Goal: Information Seeking & Learning: Learn about a topic

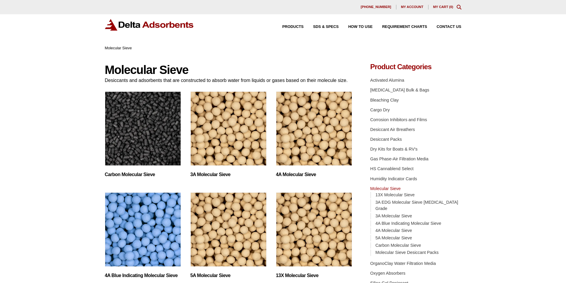
click at [229, 141] on img "Visit product category 3A Molecular Sieve" at bounding box center [229, 129] width 76 height 74
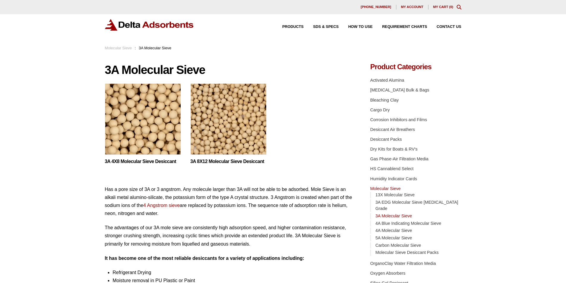
click at [150, 127] on img at bounding box center [143, 121] width 76 height 74
click at [224, 130] on img at bounding box center [229, 121] width 76 height 74
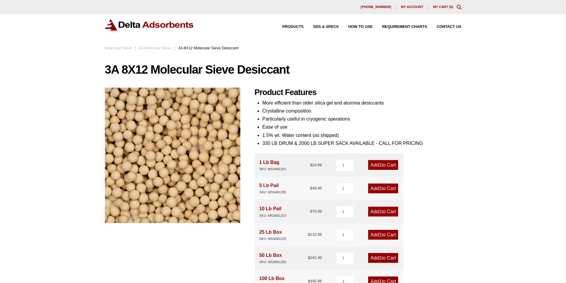
scroll to position [149, 0]
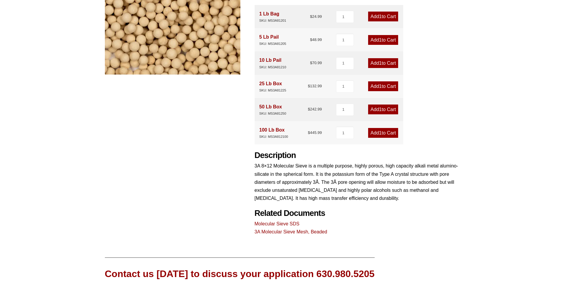
click at [277, 224] on link "Molecular Sieve SDS" at bounding box center [277, 223] width 45 height 5
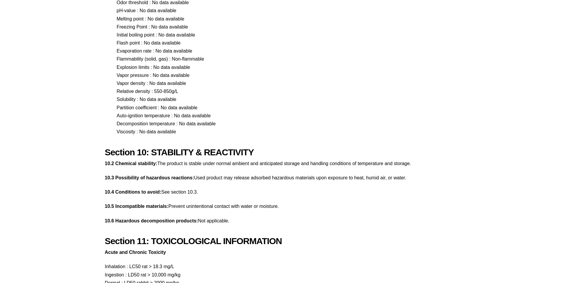
scroll to position [1367, 0]
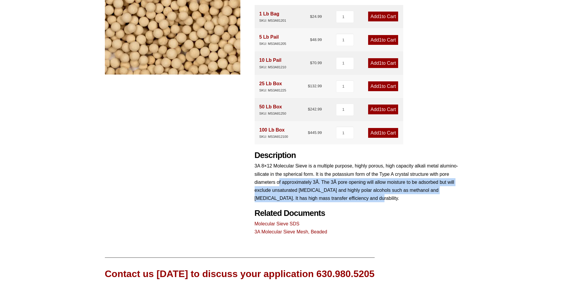
drag, startPoint x: 347, startPoint y: 197, endPoint x: 279, endPoint y: 180, distance: 70.2
click at [279, 180] on p "3A 8×12 Molecular Sieve is a multiple purpose, highly porous, high capacity alk…" at bounding box center [358, 182] width 207 height 40
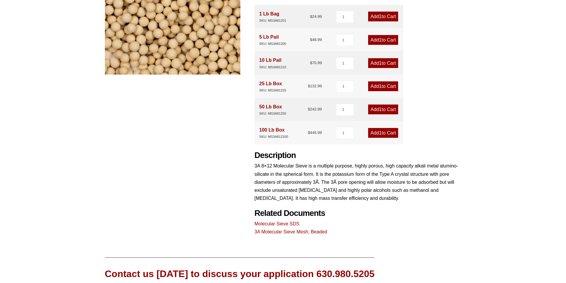
click at [293, 232] on link "3A Molecular Sieve Mesh, Beaded" at bounding box center [291, 231] width 73 height 5
click at [154, 202] on div "3A 8X12 Molecular Sieve Desiccant 🔍 Product Features More efficient than older …" at bounding box center [283, 76] width 357 height 322
click at [154, 161] on div "3A 8X12 Molecular Sieve Desiccant 🔍 Product Features More efficient than older …" at bounding box center [283, 76] width 357 height 322
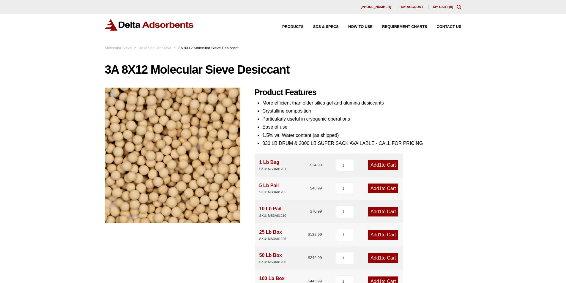
click at [288, 78] on div "3A 8X12 Molecular Sieve Desiccant 🔍 Product Features More efficient than older …" at bounding box center [283, 224] width 357 height 322
click at [306, 142] on li "330 LB DRUM & 2000 LB SUPER SACK AVAILABLE - CALL FOR PRICING" at bounding box center [361, 143] width 199 height 8
click at [285, 145] on li "330 LB DRUM & 2000 LB SUPER SACK AVAILABLE - CALL FOR PRICING" at bounding box center [361, 143] width 199 height 8
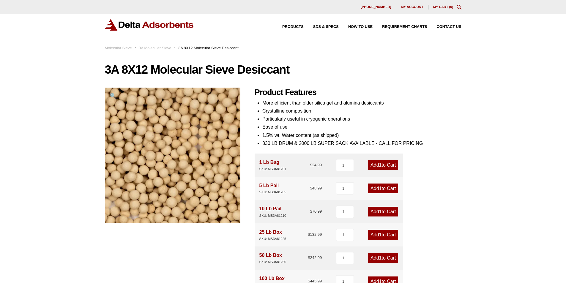
click at [150, 49] on link "3A Molecular Sieve" at bounding box center [155, 48] width 33 height 4
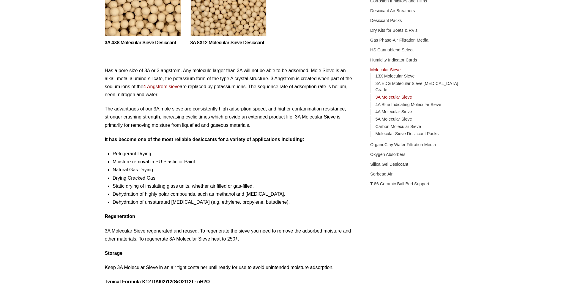
scroll to position [59, 0]
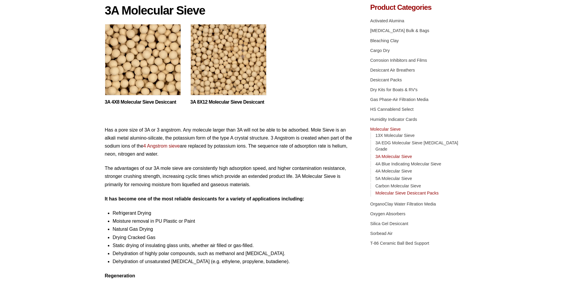
click at [392, 191] on link "Molecular Sieve Desiccant Packs" at bounding box center [406, 193] width 63 height 5
click at [400, 136] on link "13X Molecular Sieve" at bounding box center [394, 135] width 39 height 5
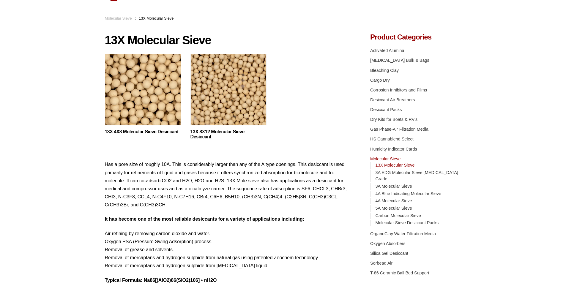
scroll to position [59, 0]
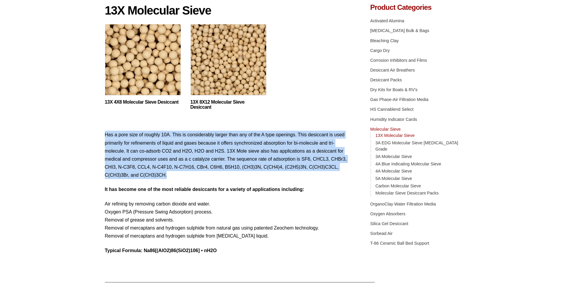
drag, startPoint x: 106, startPoint y: 133, endPoint x: 175, endPoint y: 179, distance: 83.4
click at [175, 179] on p "Has a pore size of roughly 10A. This is considerably larger than any of the A t…" at bounding box center [229, 155] width 248 height 48
drag, startPoint x: 177, startPoint y: 179, endPoint x: 100, endPoint y: 132, distance: 89.6
click at [100, 132] on div "Our website has detected that you are using an outdated browser that will preve…" at bounding box center [283, 173] width 566 height 464
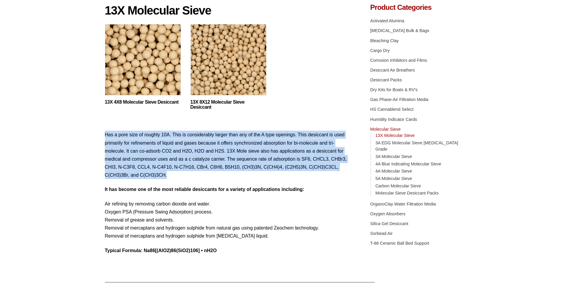
click at [100, 132] on div "Our website has detected that you are using an outdated browser that will preve…" at bounding box center [283, 173] width 566 height 464
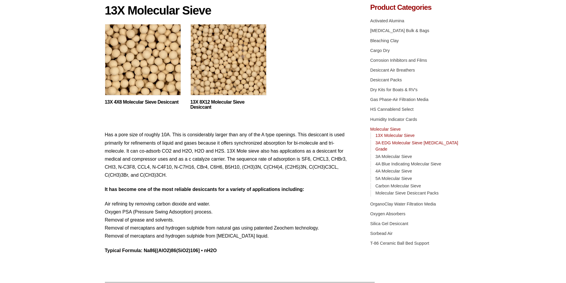
click at [397, 142] on link "3A EDG Molecular Sieve [MEDICAL_DATA] Grade" at bounding box center [416, 146] width 83 height 11
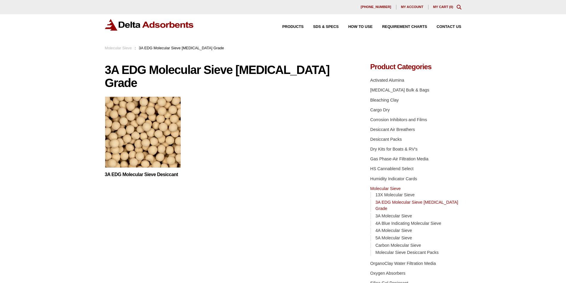
click at [124, 129] on img at bounding box center [143, 134] width 76 height 74
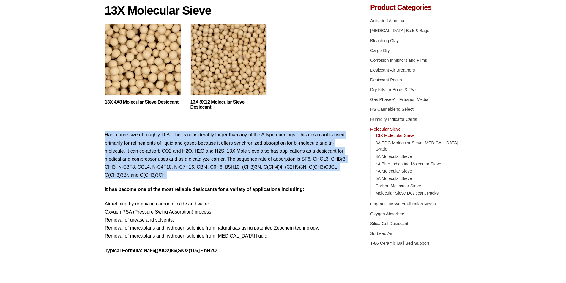
drag, startPoint x: 153, startPoint y: 171, endPoint x: 106, endPoint y: 129, distance: 62.8
click at [106, 129] on div "13X Molecular Sieve 13X 4X8 Molecular Sieve Desiccant This product has multiple…" at bounding box center [229, 132] width 248 height 257
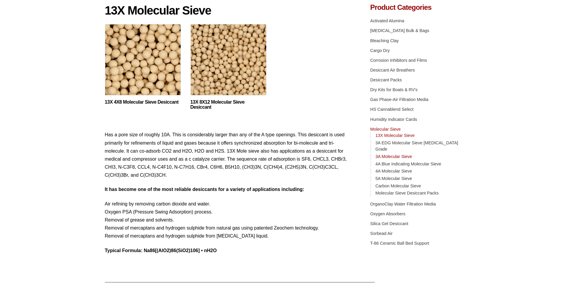
click at [400, 154] on link "3A Molecular Sieve" at bounding box center [393, 156] width 37 height 5
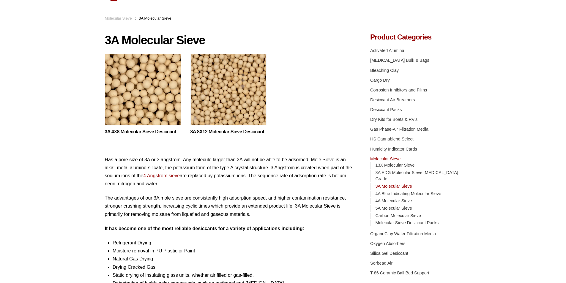
scroll to position [59, 0]
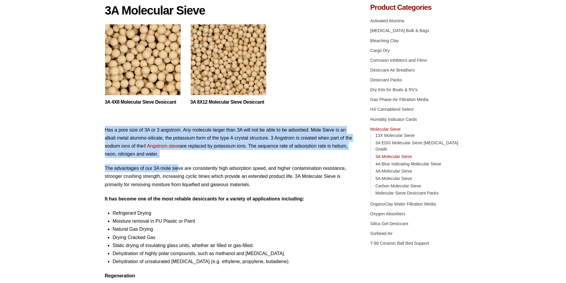
drag, startPoint x: 104, startPoint y: 129, endPoint x: 179, endPoint y: 160, distance: 81.7
click at [179, 160] on div "Our website has detected that you are using an outdated browser that will preve…" at bounding box center [283, 218] width 566 height 555
click at [179, 160] on div "Has a pore size of 3A or 3 angstrom. Any molecule larger than 3A will not be ab…" at bounding box center [229, 236] width 248 height 220
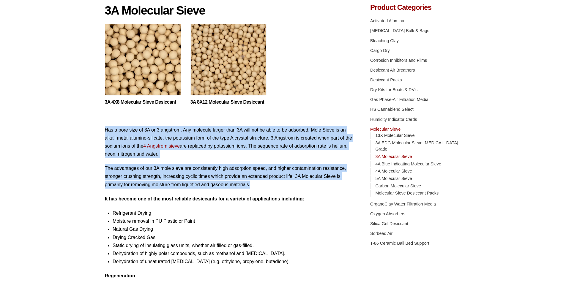
drag, startPoint x: 257, startPoint y: 186, endPoint x: 77, endPoint y: 127, distance: 189.5
click at [77, 127] on div "Our website has detected that you are using an outdated browser that will preve…" at bounding box center [283, 218] width 566 height 555
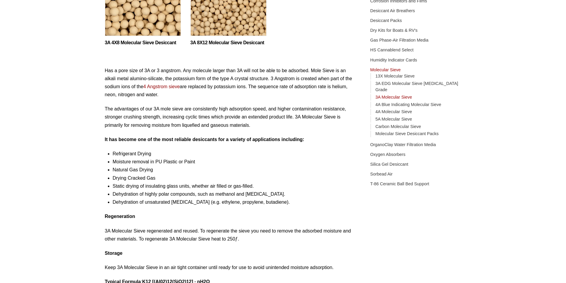
scroll to position [149, 0]
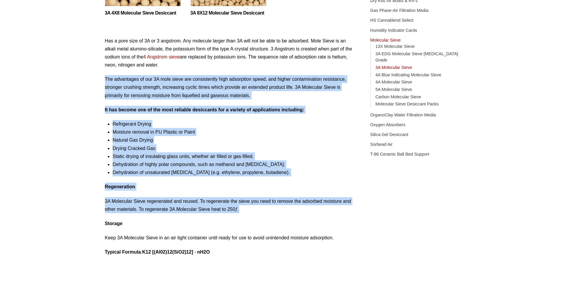
drag, startPoint x: 243, startPoint y: 210, endPoint x: 106, endPoint y: 74, distance: 193.0
click at [106, 74] on div "Has a pore size of 3A or 3 angstrom. Any molecule larger than 3A will not be ab…" at bounding box center [229, 147] width 248 height 220
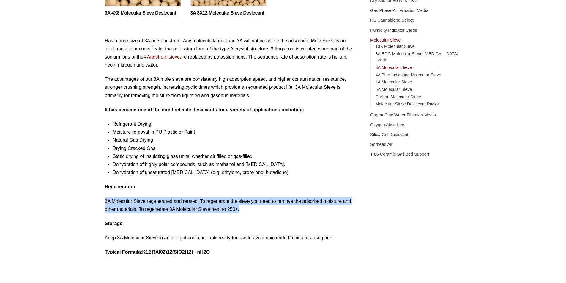
drag, startPoint x: 240, startPoint y: 208, endPoint x: 85, endPoint y: 197, distance: 155.6
click at [85, 197] on div "Our website has detected that you are using an outdated browser that will preve…" at bounding box center [283, 128] width 566 height 555
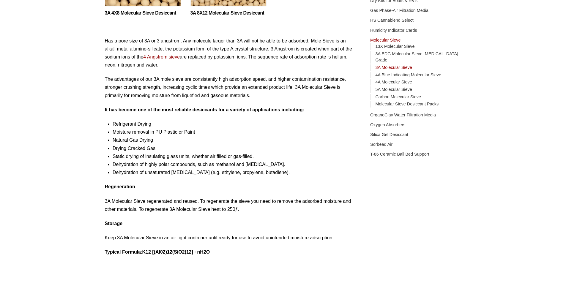
scroll to position [119, 0]
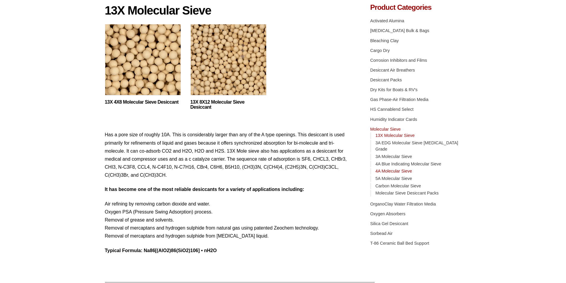
click at [390, 169] on link "4A Molecular Sieve" at bounding box center [393, 171] width 37 height 5
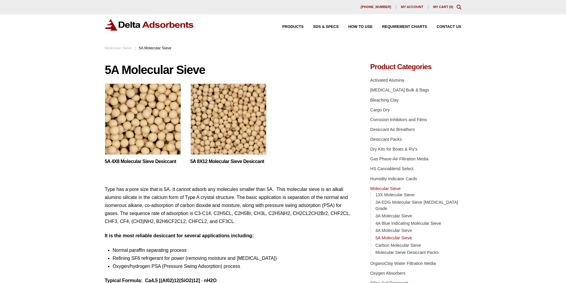
click at [112, 48] on link "Molecular Sieve" at bounding box center [118, 48] width 27 height 4
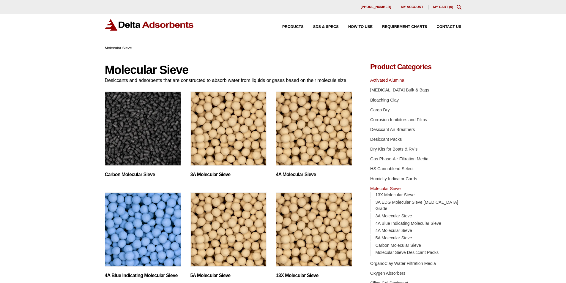
click at [377, 78] on link "Activated Alumina" at bounding box center [387, 80] width 34 height 5
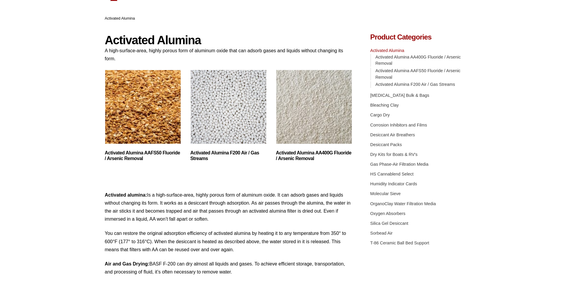
scroll to position [89, 0]
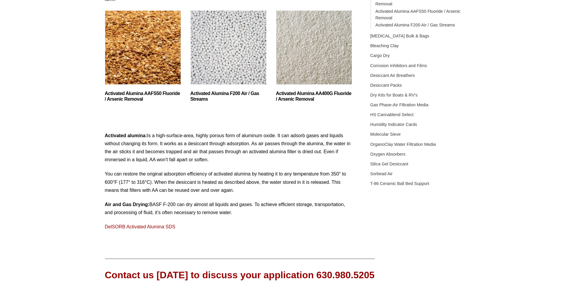
click at [127, 227] on link "DelSORB Activated Alumina SDS" at bounding box center [140, 226] width 70 height 5
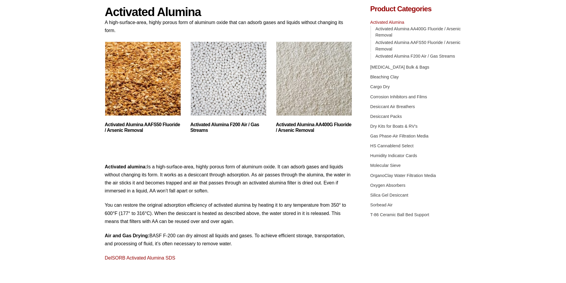
scroll to position [28, 0]
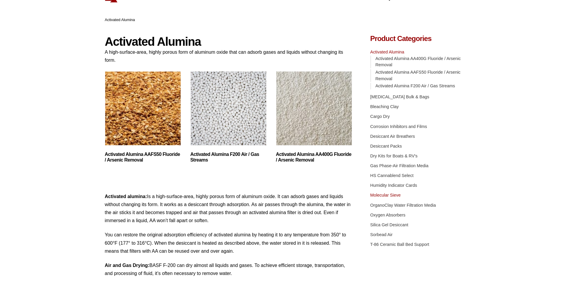
click at [389, 197] on link "Molecular Sieve" at bounding box center [385, 195] width 30 height 5
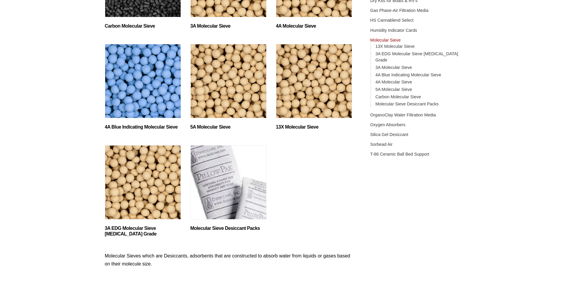
scroll to position [238, 0]
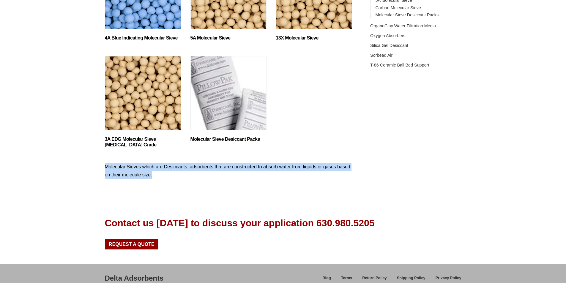
drag, startPoint x: 106, startPoint y: 168, endPoint x: 164, endPoint y: 177, distance: 58.6
click at [164, 177] on p "Molecular Sieves which are Desiccants, adsorbents that are constructed to absor…" at bounding box center [229, 171] width 248 height 16
click at [165, 177] on p "Molecular Sieves which are Desiccants, adsorbents that are constructed to absor…" at bounding box center [229, 171] width 248 height 16
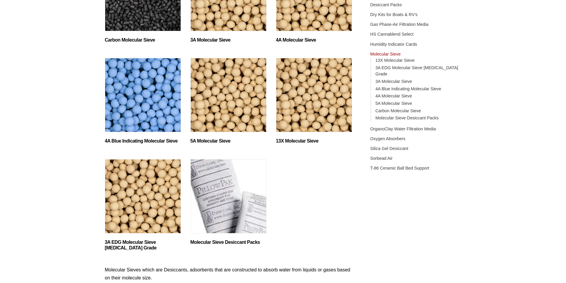
scroll to position [75, 0]
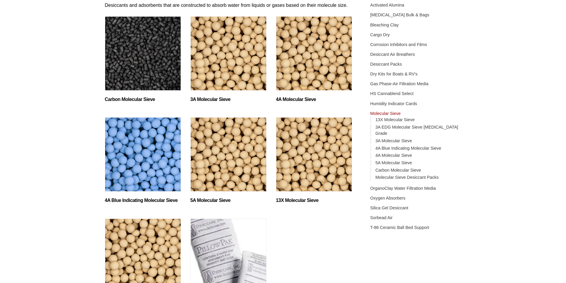
click at [220, 59] on img "Visit product category 3A Molecular Sieve" at bounding box center [229, 53] width 76 height 74
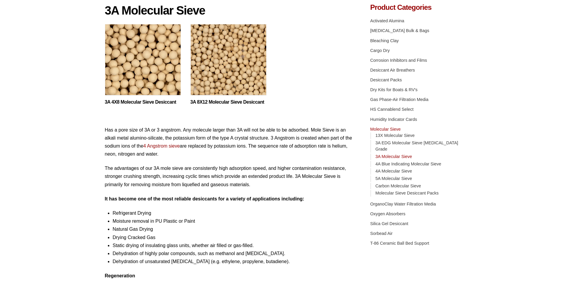
scroll to position [149, 0]
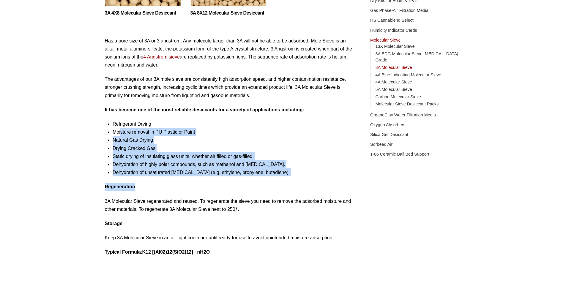
drag, startPoint x: 120, startPoint y: 131, endPoint x: 161, endPoint y: 189, distance: 71.2
click at [161, 189] on div "Has a pore size of 3A or 3 angstrom. Any molecule larger than 3A will not be ab…" at bounding box center [229, 147] width 248 height 220
drag, startPoint x: 161, startPoint y: 189, endPoint x: 163, endPoint y: 192, distance: 3.6
click at [161, 189] on p "Regeneration" at bounding box center [229, 187] width 248 height 8
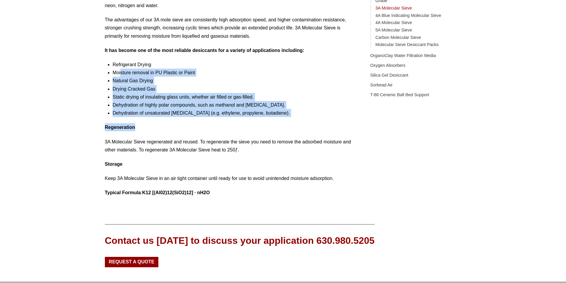
scroll to position [178, 0]
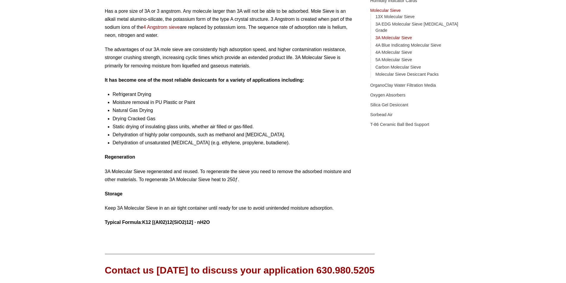
click at [105, 222] on strong "Typical Formula" at bounding box center [123, 222] width 36 height 5
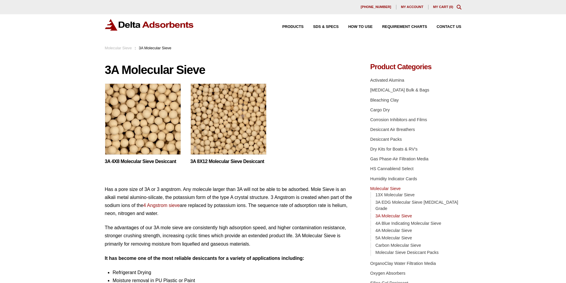
click at [140, 116] on img at bounding box center [143, 121] width 76 height 74
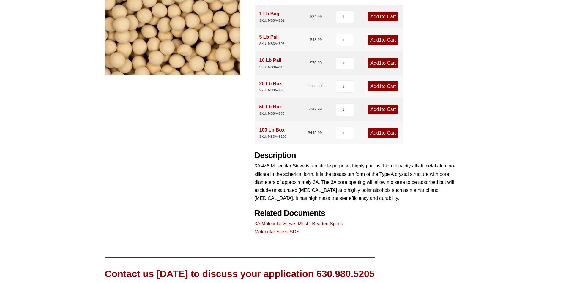
scroll to position [178, 0]
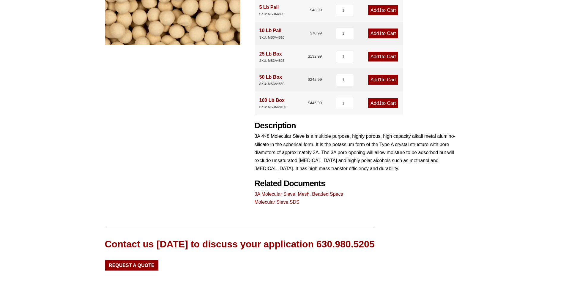
click at [276, 201] on link "Molecular Sieve SDS" at bounding box center [277, 202] width 45 height 5
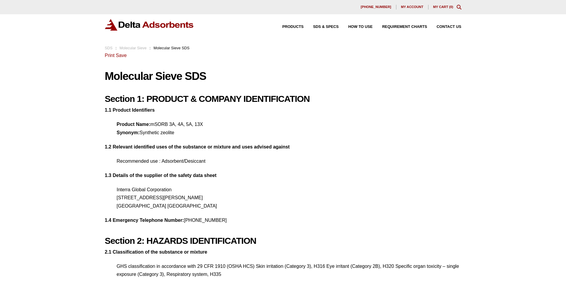
click at [158, 124] on p "Product Name: mSORB 3A, 4A, 5A, 13X Synonym: Synthetic zeolite" at bounding box center [283, 128] width 357 height 16
